Goal: Information Seeking & Learning: Stay updated

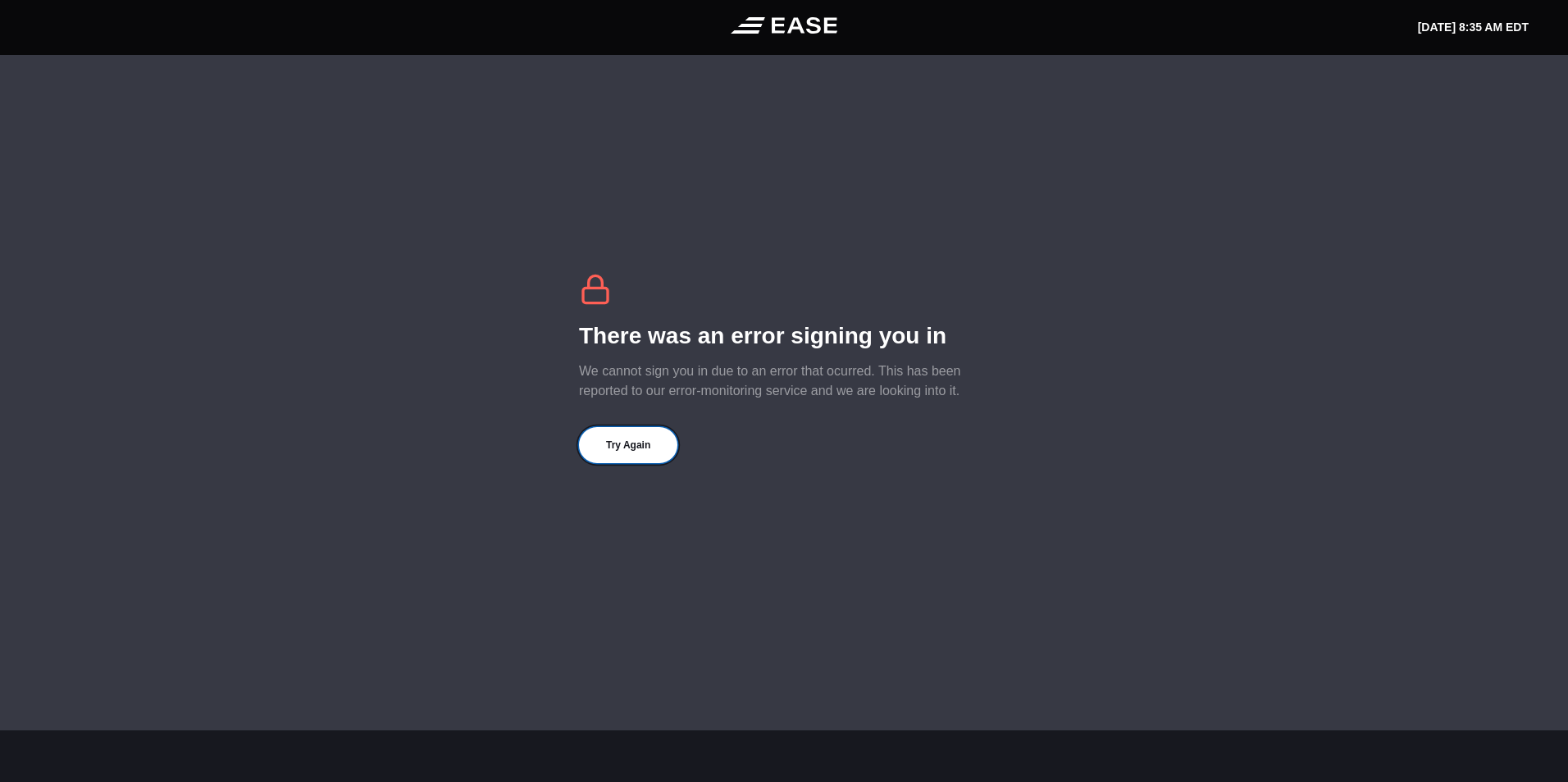
click at [616, 451] on button "Try Again" at bounding box center [628, 445] width 98 height 36
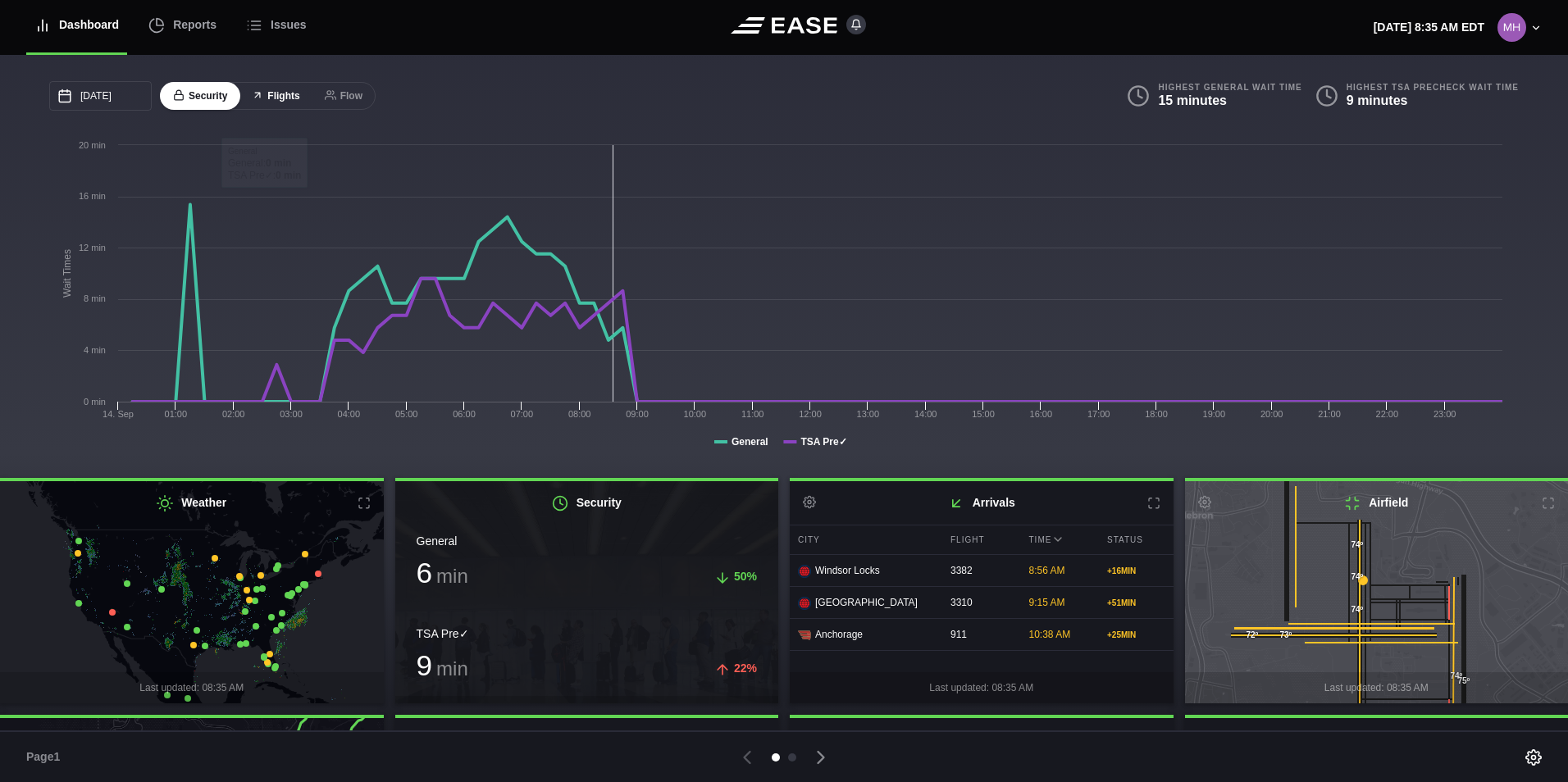
drag, startPoint x: 273, startPoint y: 97, endPoint x: 278, endPoint y: 115, distance: 18.7
click at [275, 97] on button "Flights" at bounding box center [274, 96] width 73 height 29
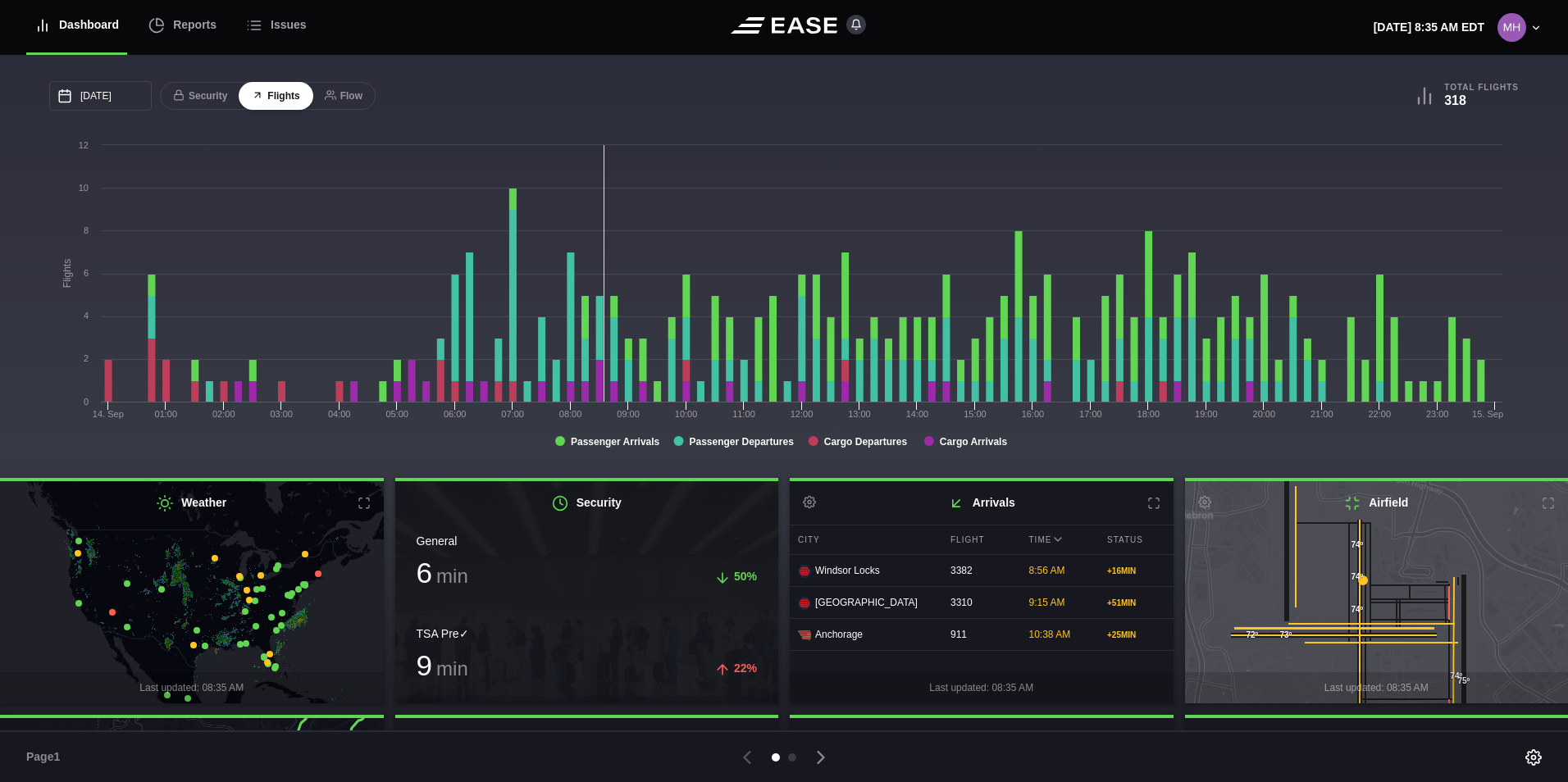
click at [954, 450] on rect at bounding box center [780, 301] width 1461 height 328
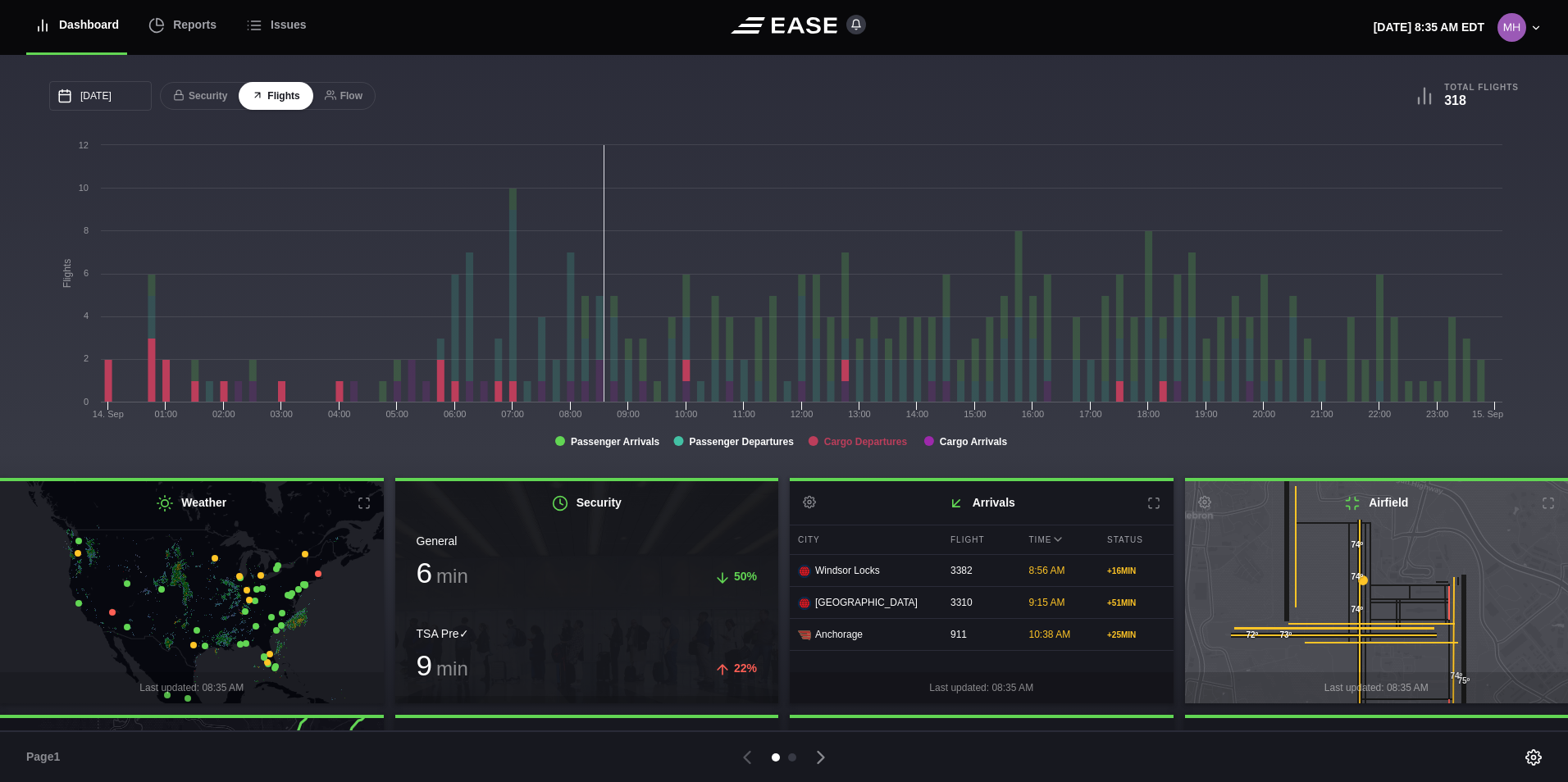
click at [855, 439] on tspan "Cargo Departures" at bounding box center [866, 442] width 84 height 11
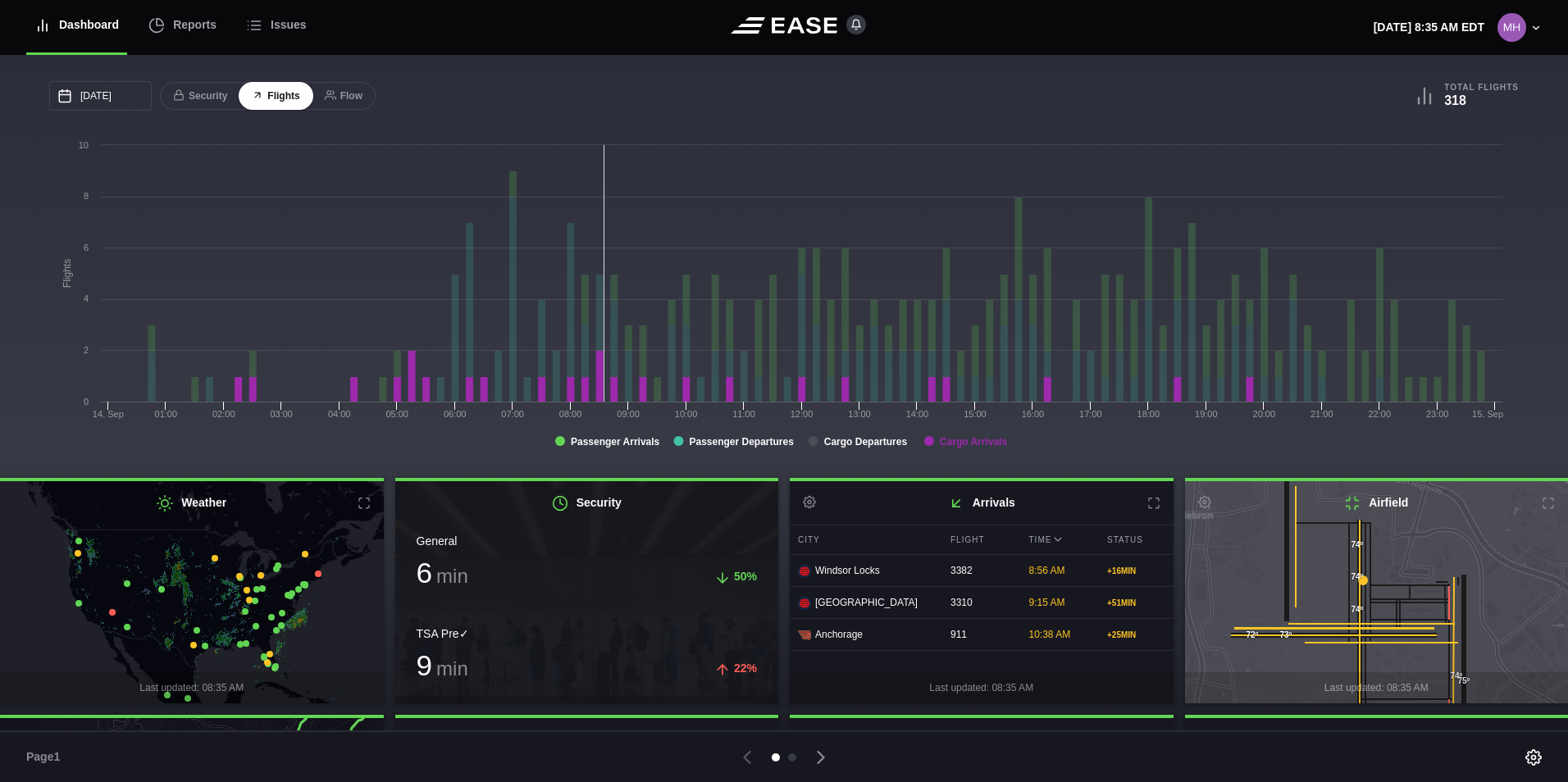
click at [975, 448] on tspan "Cargo Arrivals" at bounding box center [973, 442] width 68 height 11
